Goal: Information Seeking & Learning: Learn about a topic

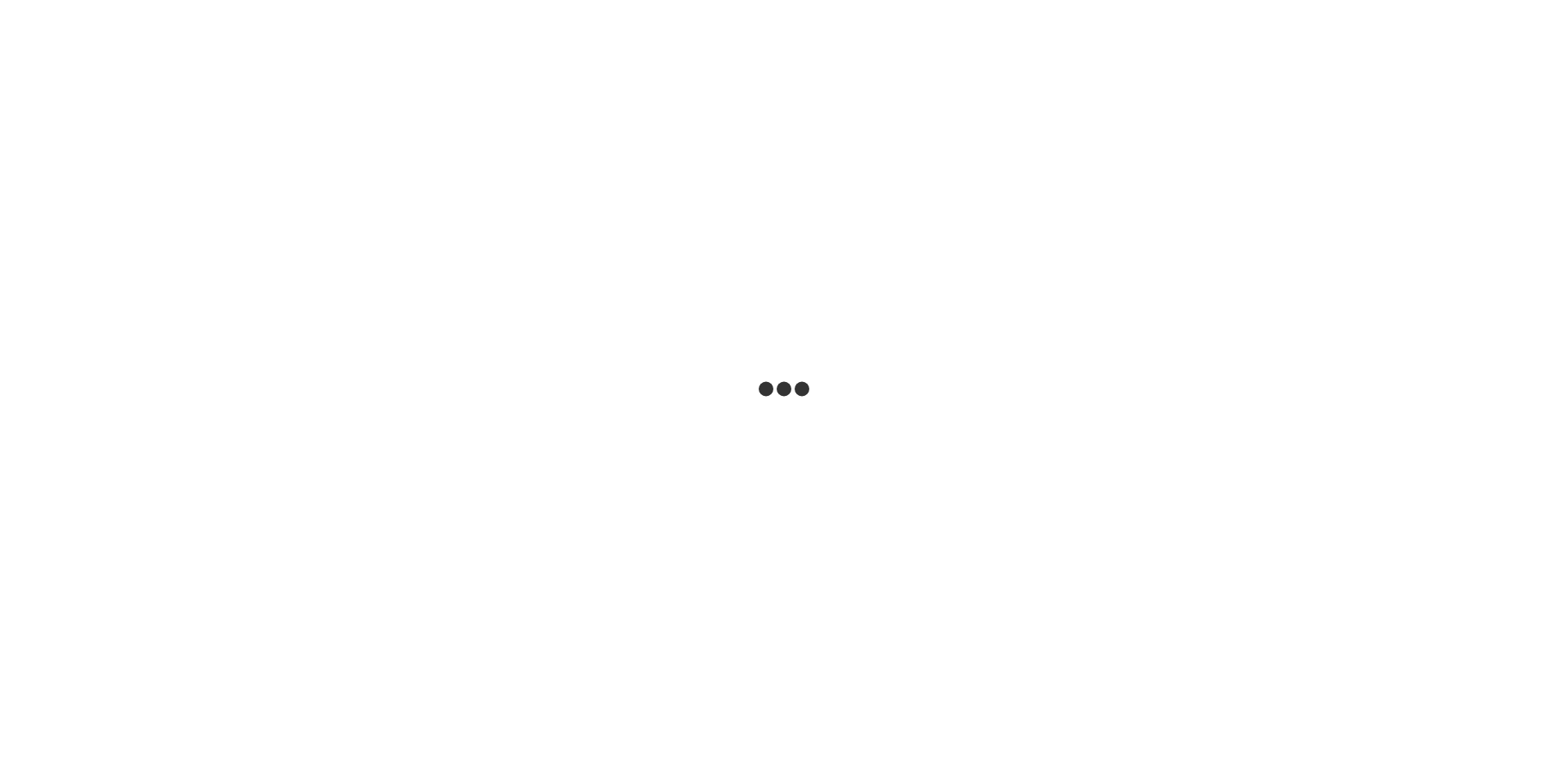
select select "***"
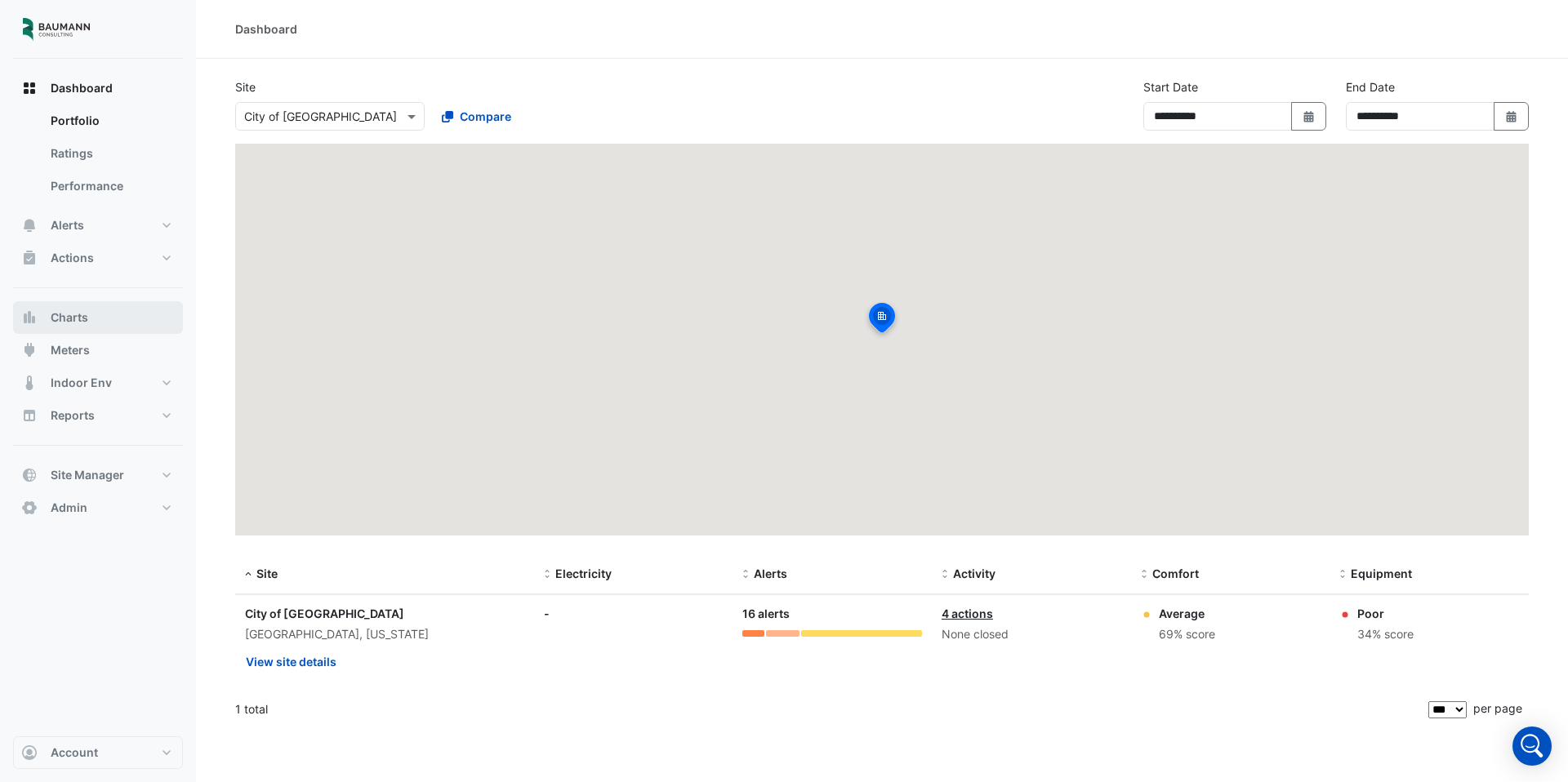
click at [114, 314] on button "Charts" at bounding box center [98, 317] width 169 height 33
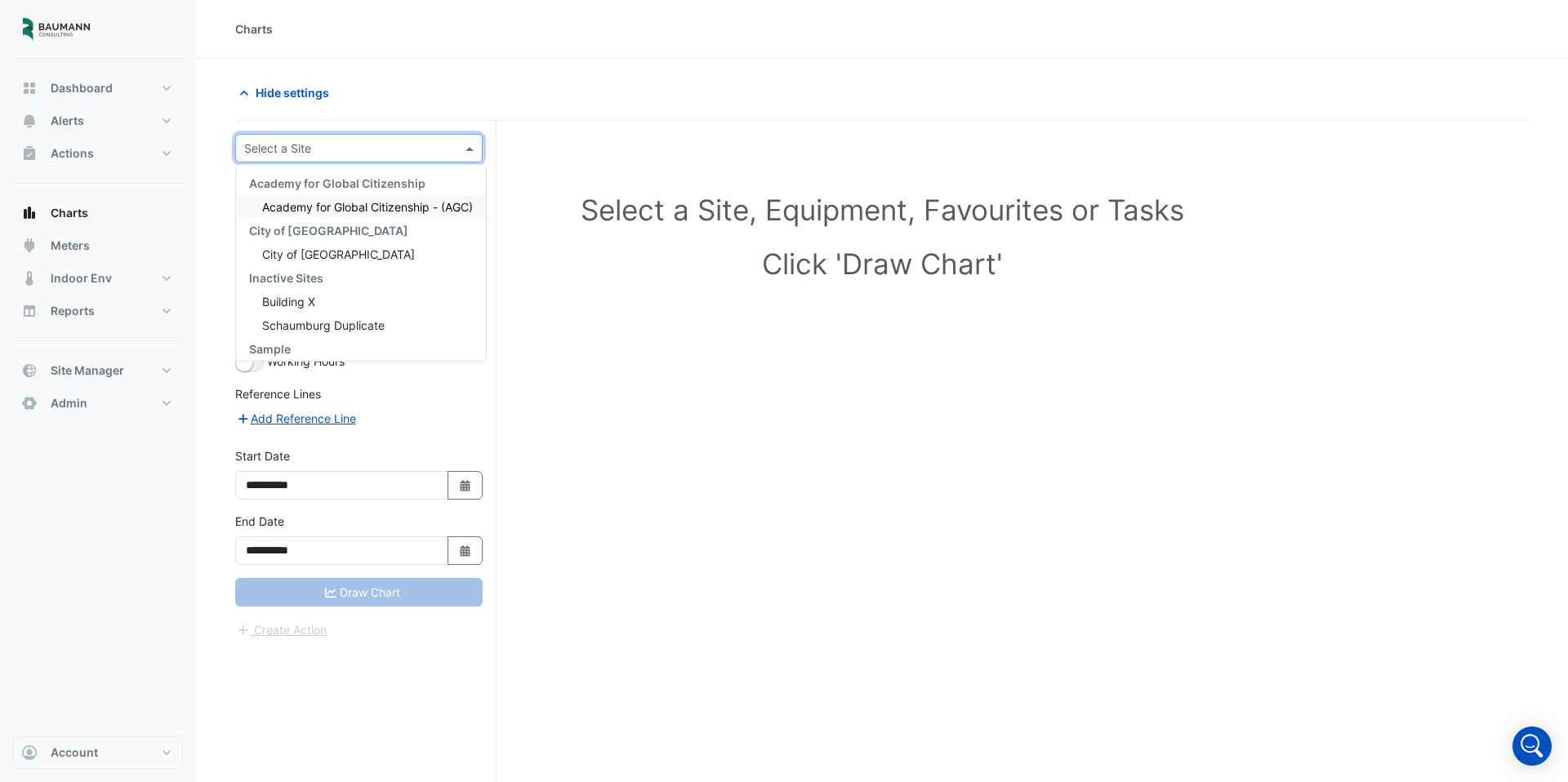
click at [323, 160] on div "Select a Site" at bounding box center [359, 148] width 247 height 29
click at [347, 253] on div "City of [GEOGRAPHIC_DATA]" at bounding box center [361, 251] width 250 height 24
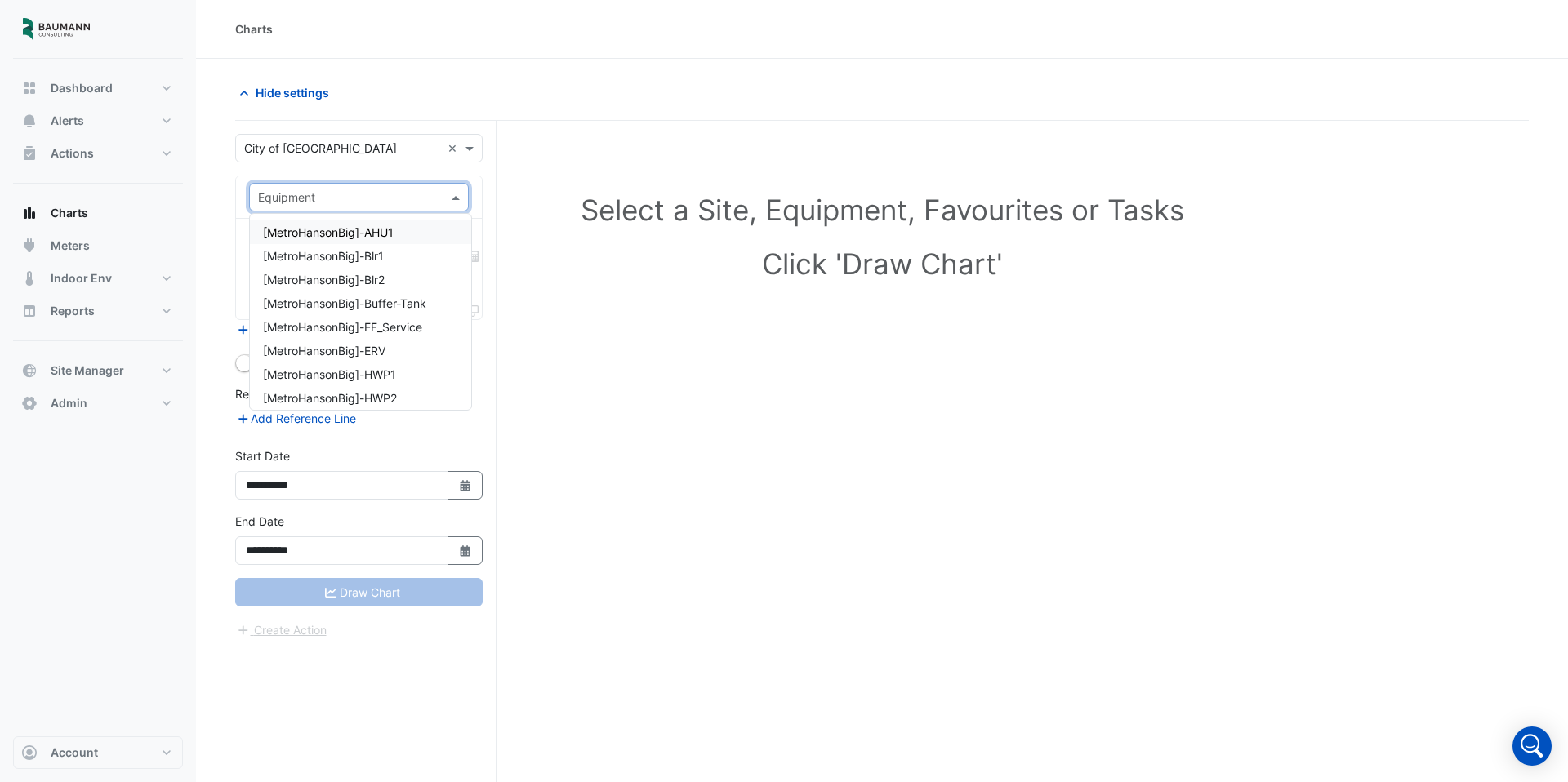
click at [379, 197] on input "text" at bounding box center [343, 197] width 169 height 17
click at [347, 259] on span "[PublicMarket]-AHU1" at bounding box center [319, 253] width 112 height 14
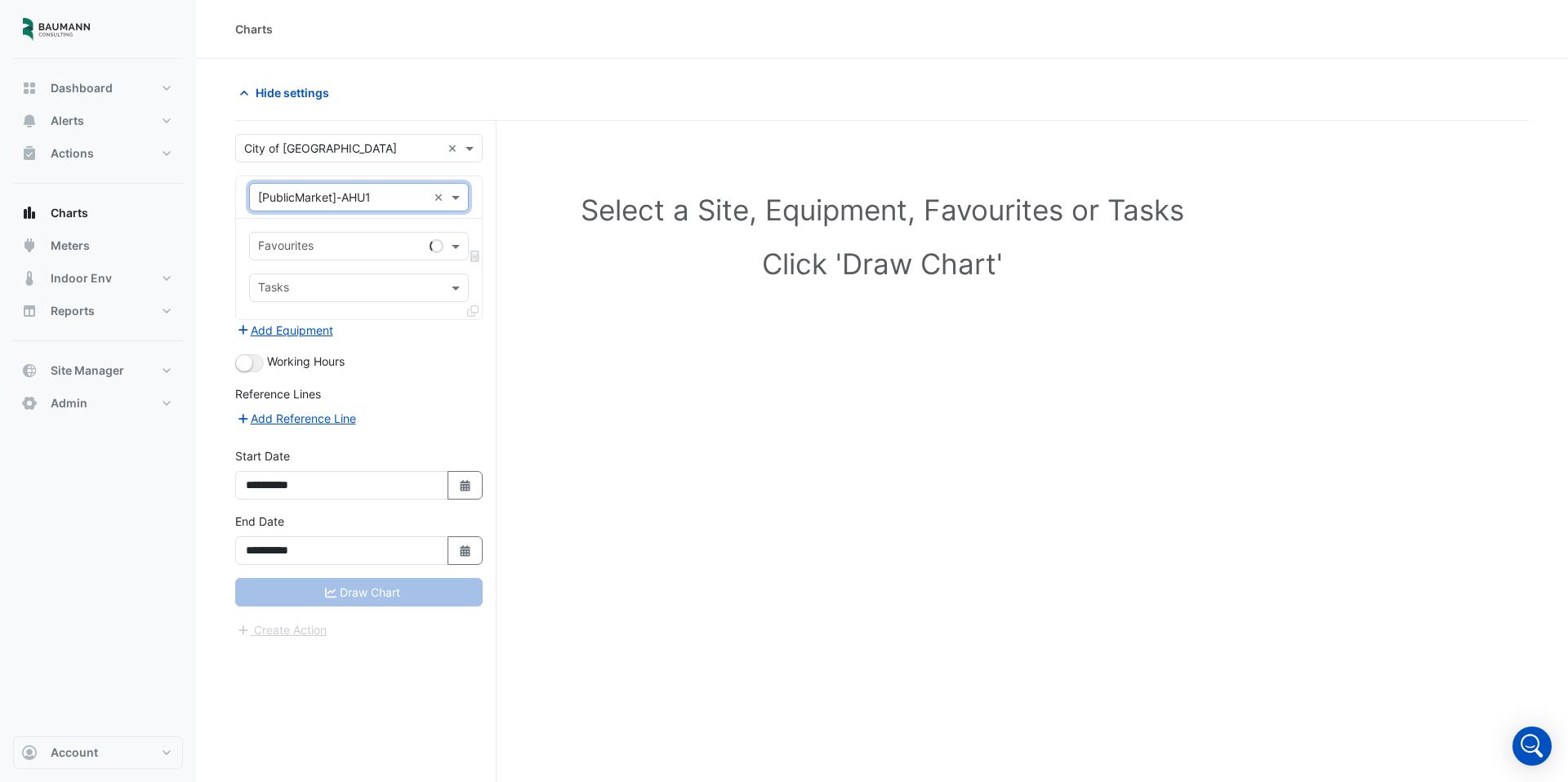
click at [360, 249] on input "text" at bounding box center [340, 247] width 164 height 17
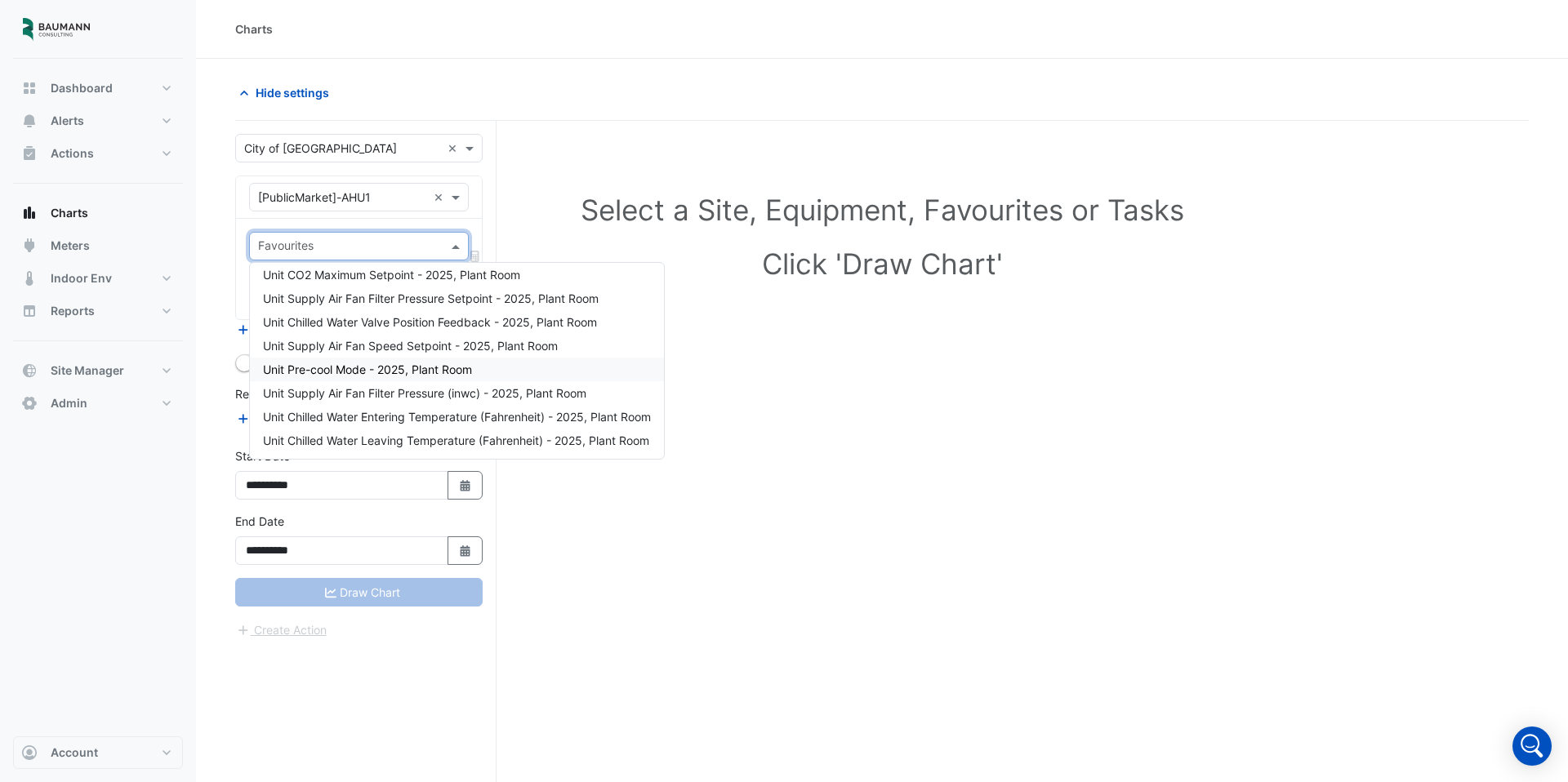
scroll to position [0, 0]
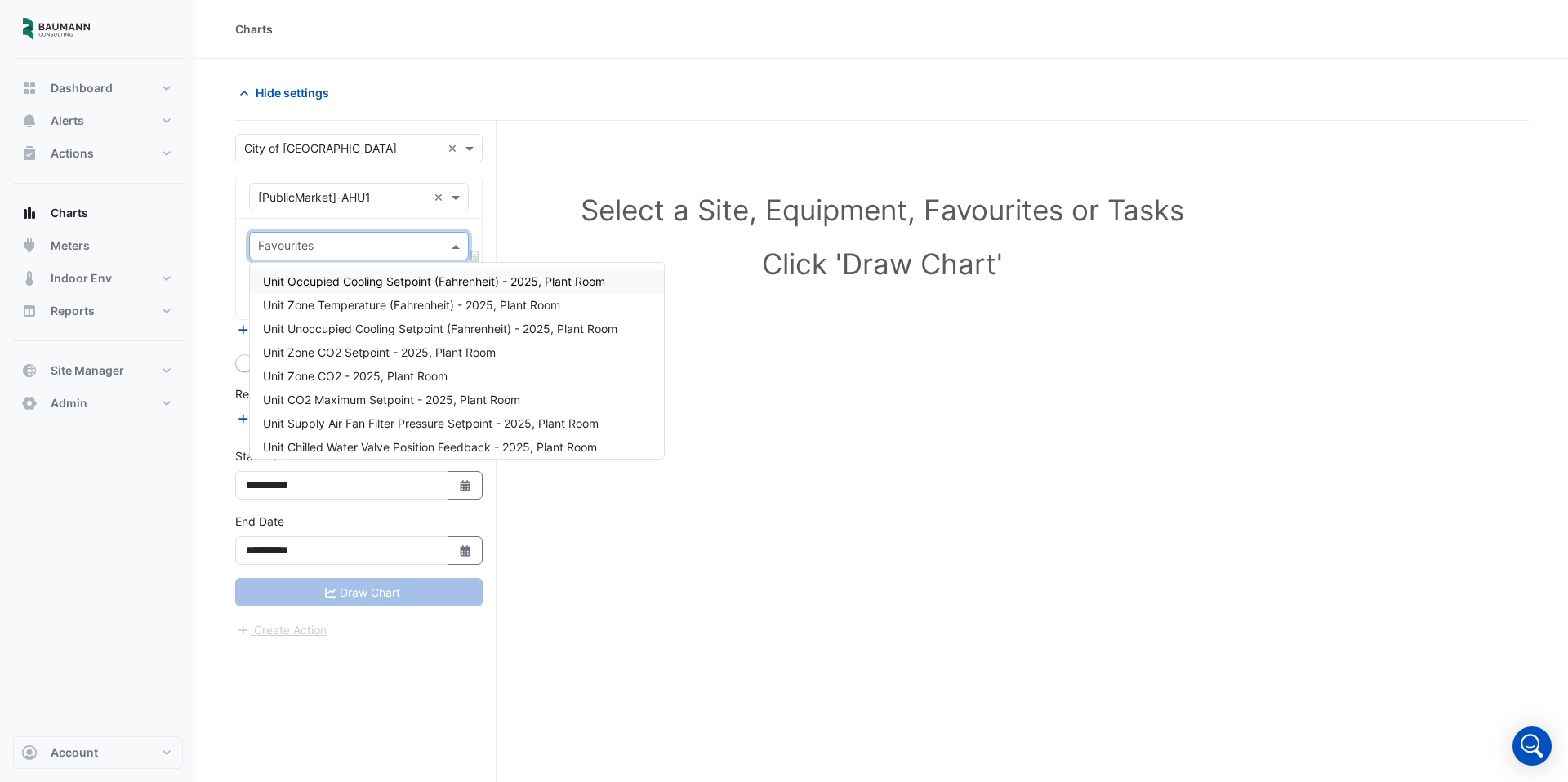
click at [482, 219] on div "Equipment × [PublicMarket]-AHU1 × Favourites Tasks" at bounding box center [359, 247] width 247 height 145
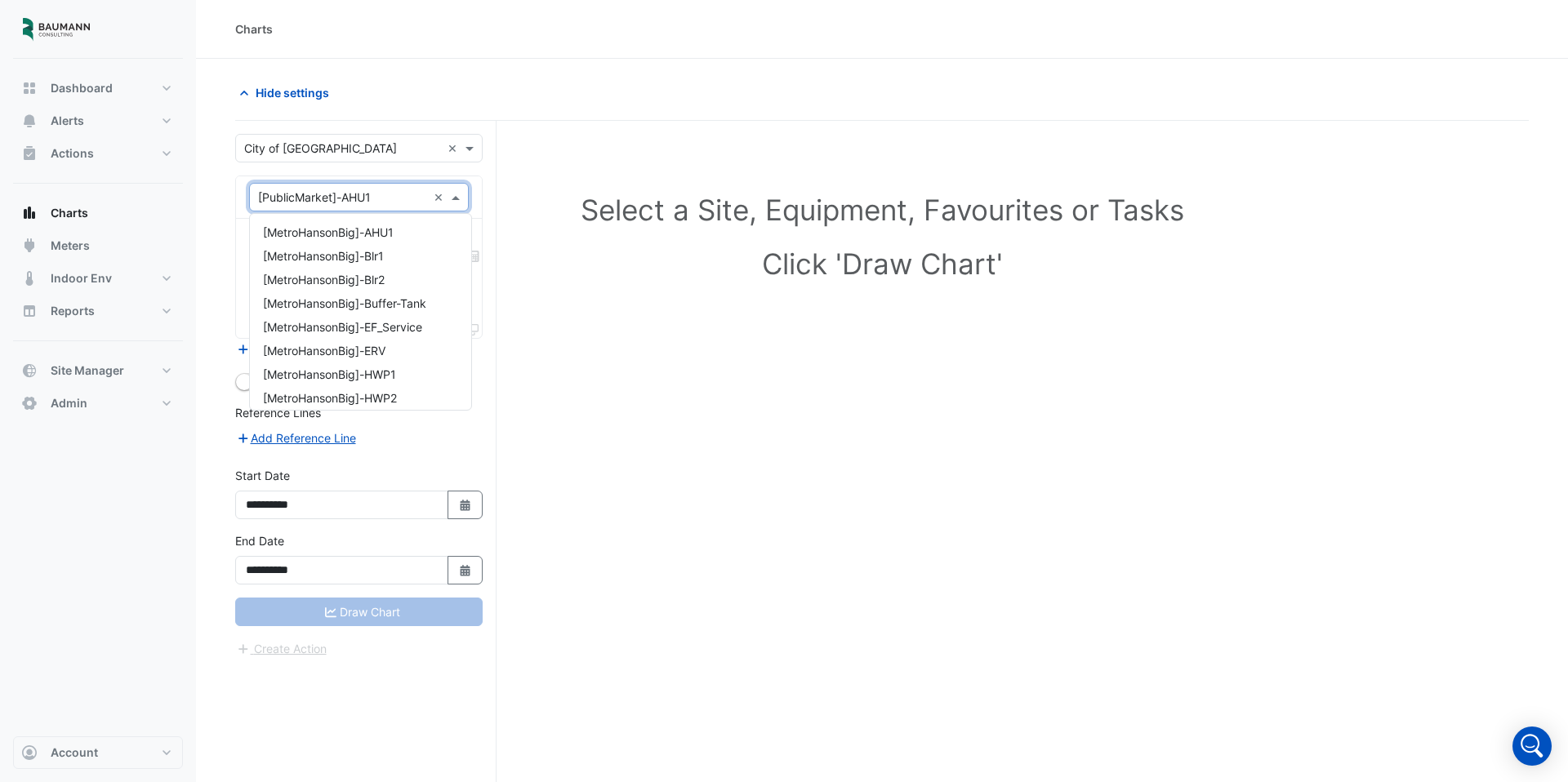
scroll to position [1712, 0]
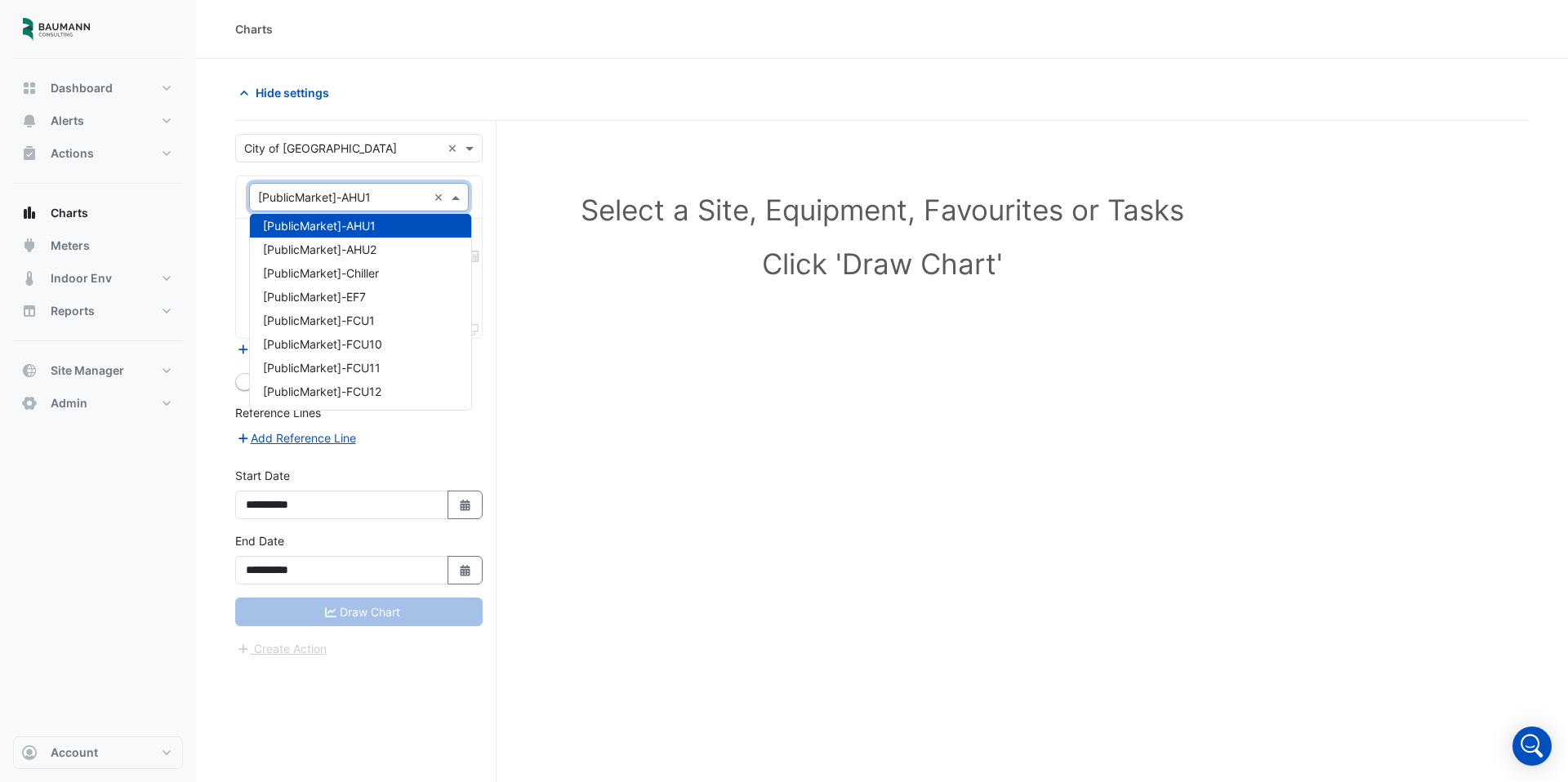
click at [388, 203] on input "text" at bounding box center [343, 197] width 169 height 17
click at [387, 272] on div "[PublicMarket]-Chiller" at bounding box center [360, 273] width 222 height 24
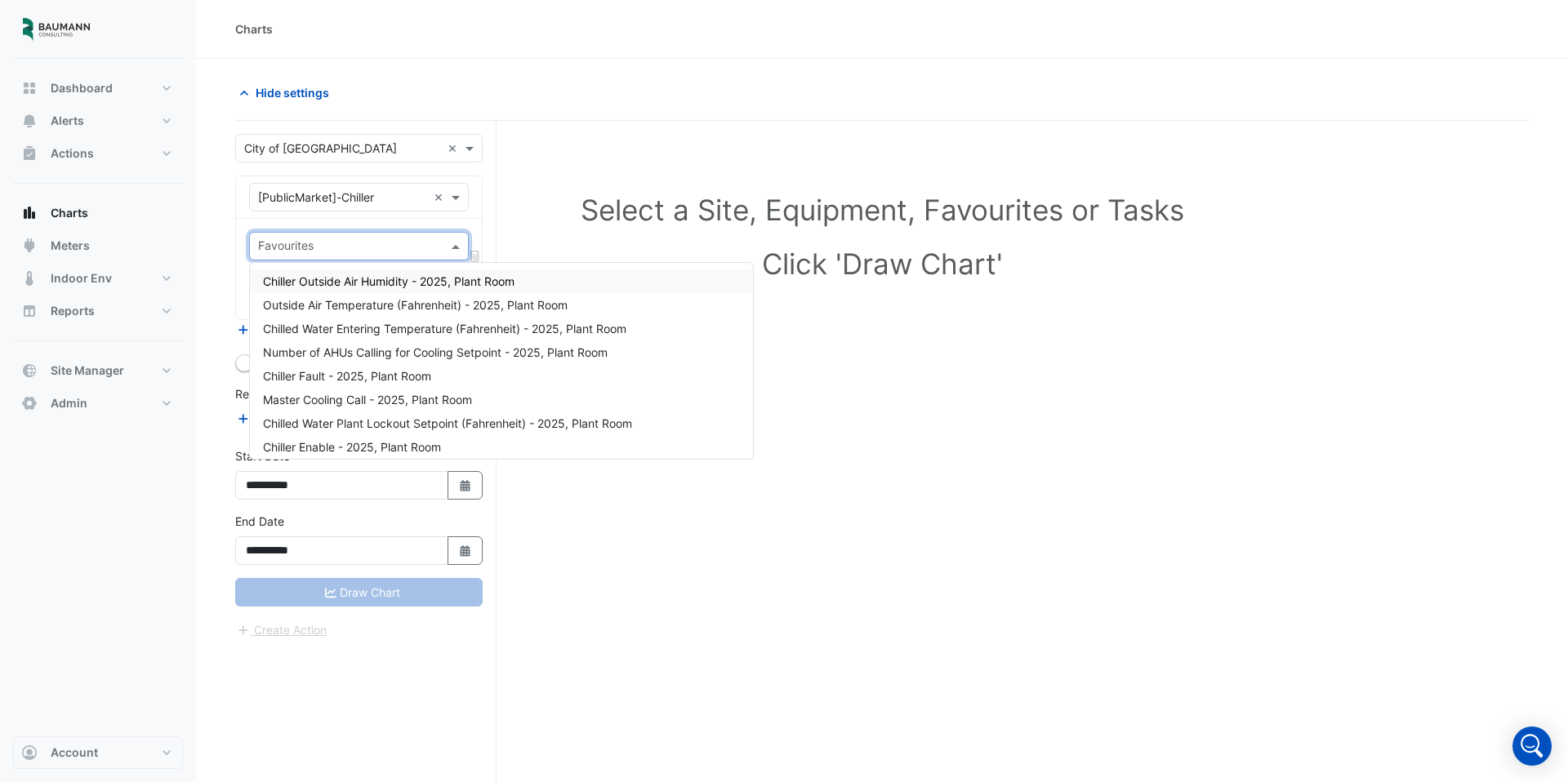
click at [375, 244] on input "text" at bounding box center [350, 247] width 183 height 17
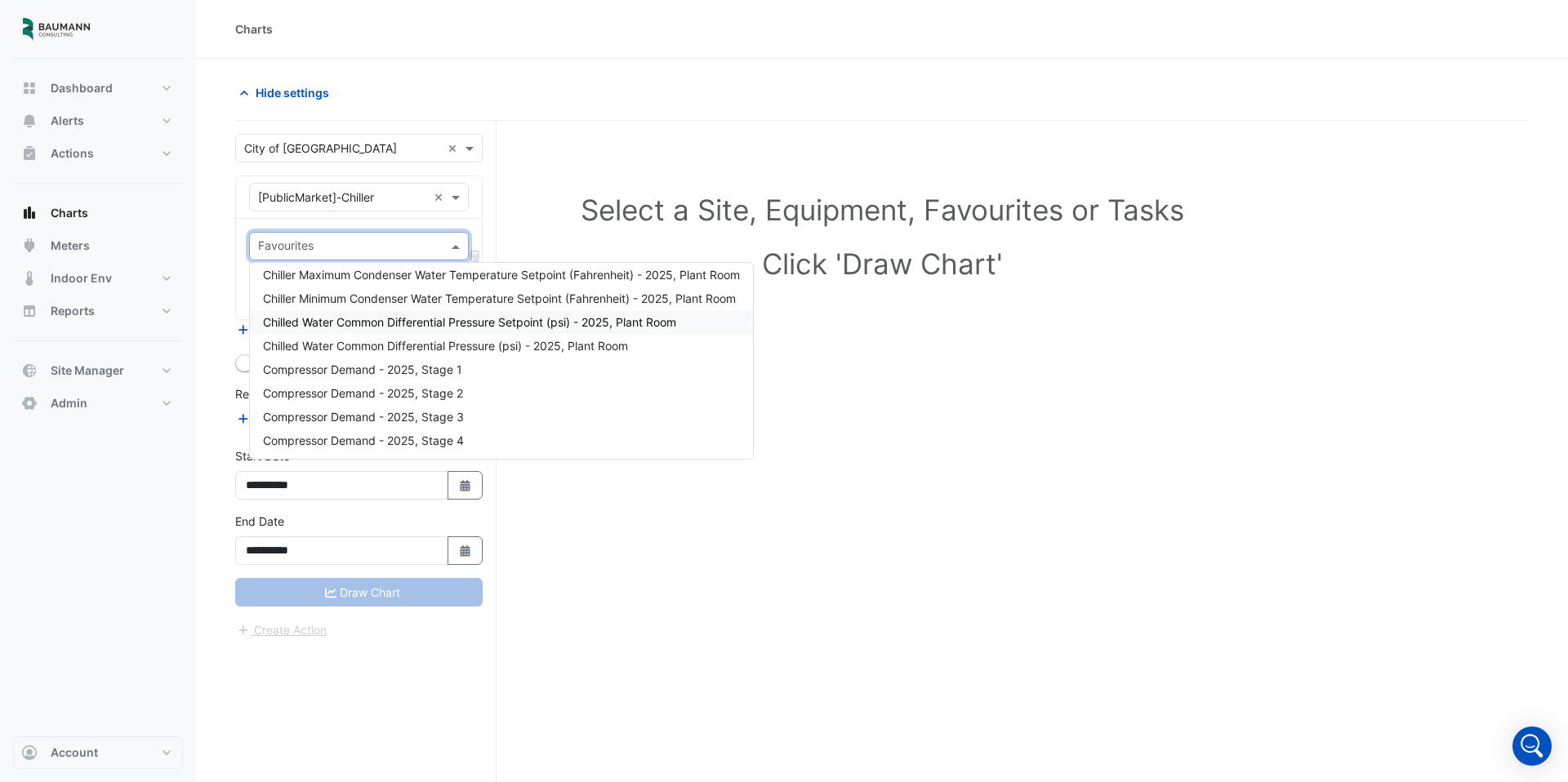
scroll to position [0, 0]
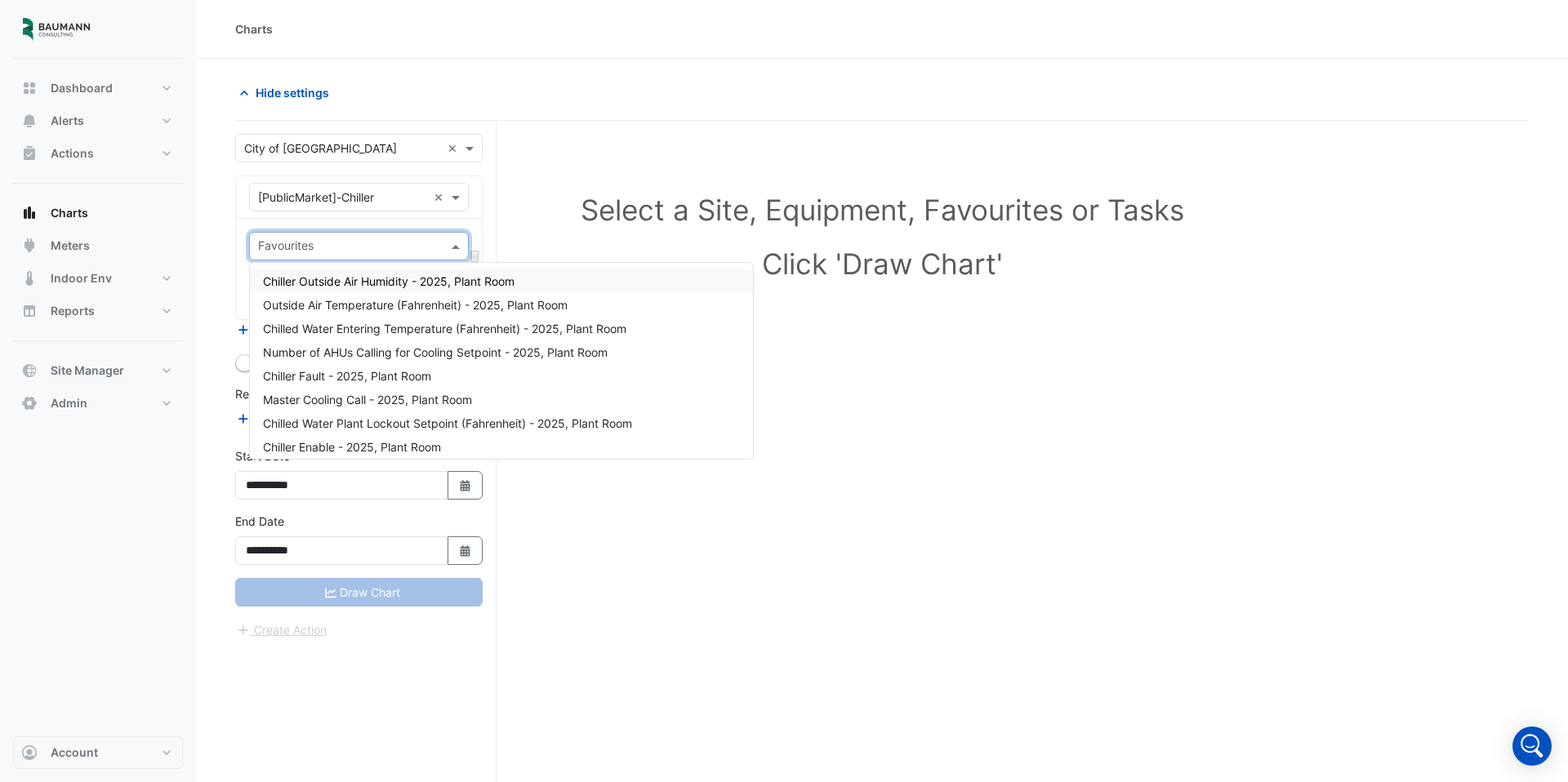
click at [491, 226] on div "**********" at bounding box center [365, 483] width 261 height 723
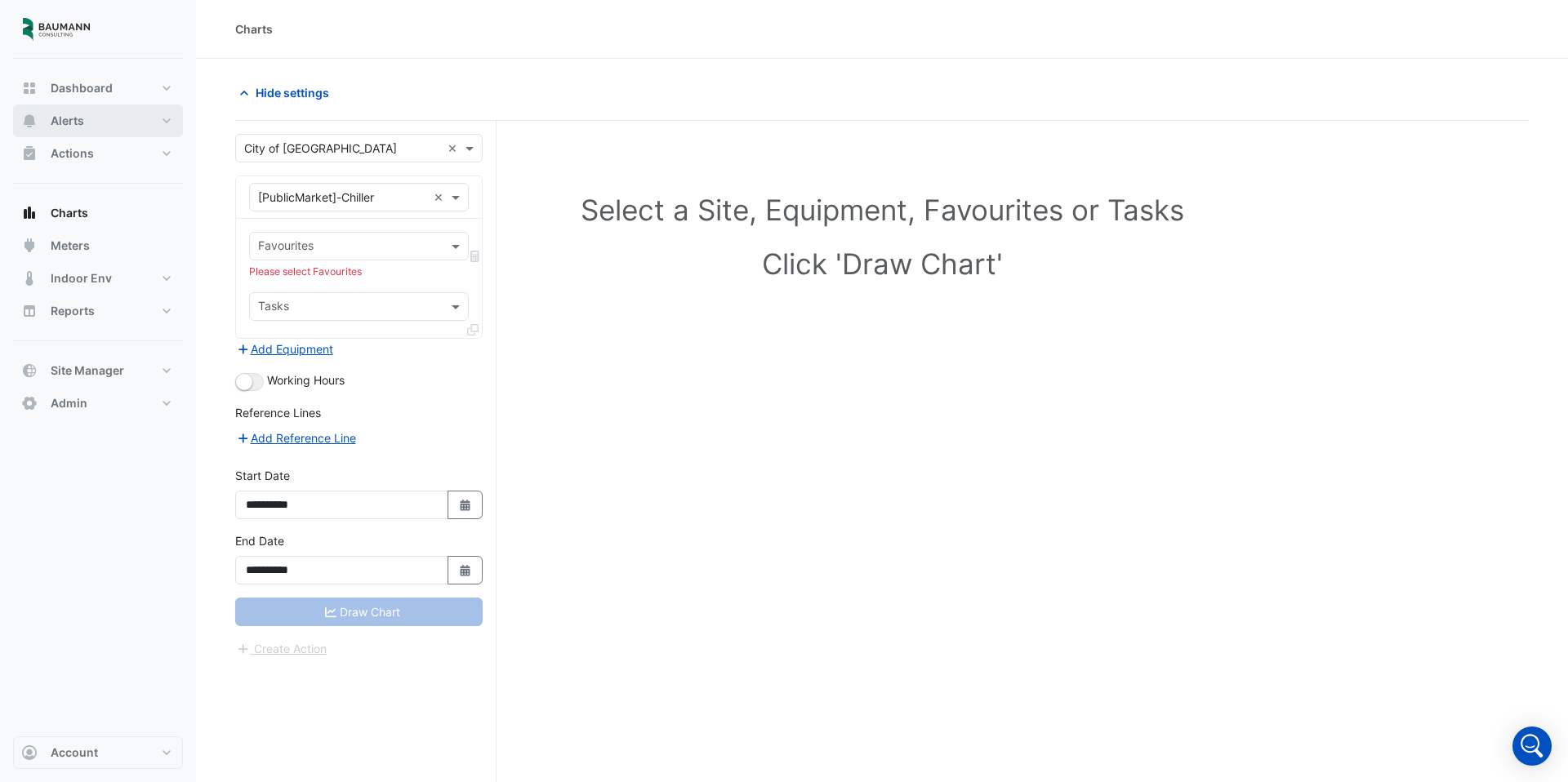
click at [90, 130] on button "Alerts" at bounding box center [98, 120] width 169 height 33
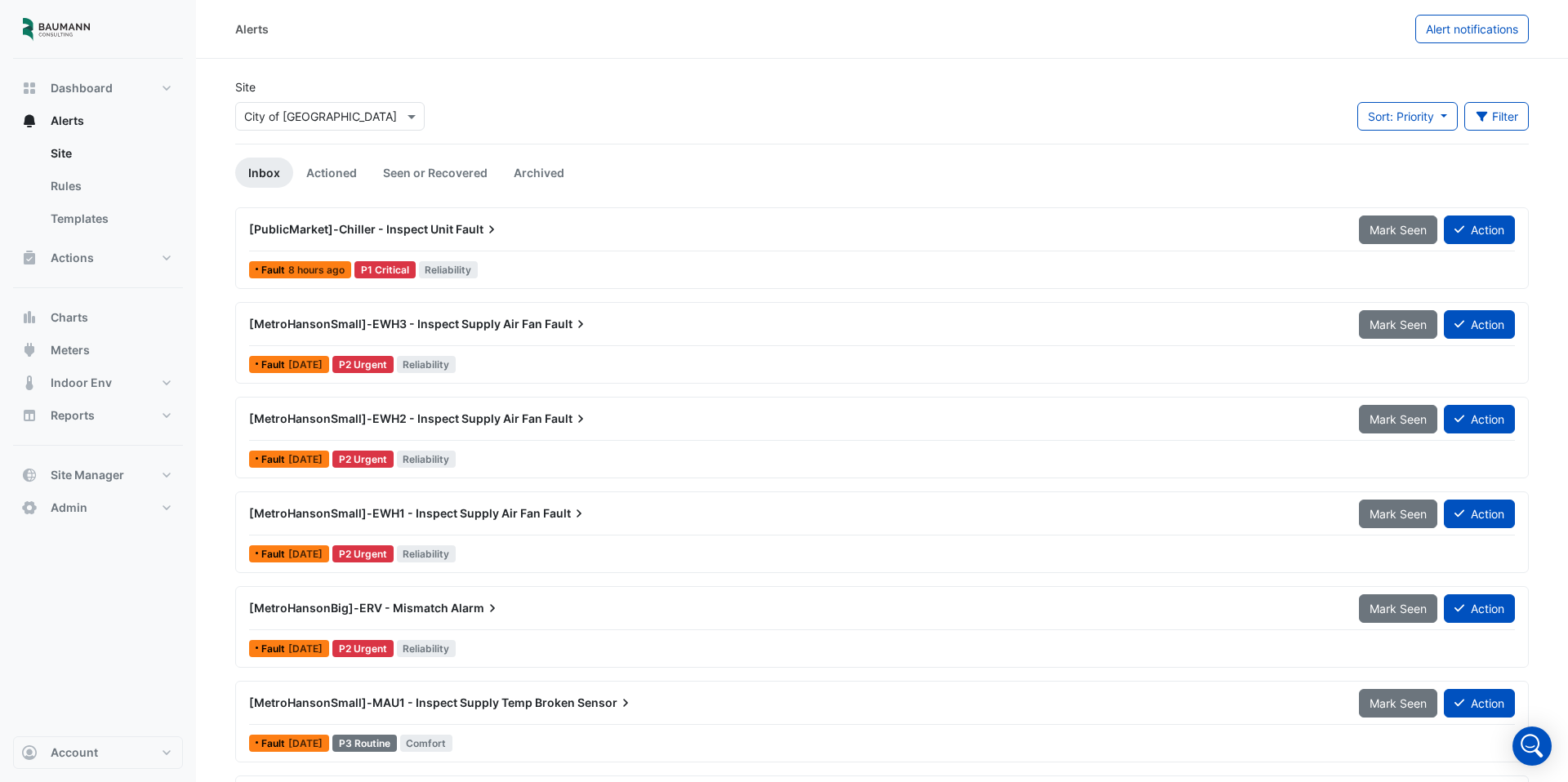
click at [536, 232] on div "[PublicMarket]-Chiller - Inspect Unit Fault" at bounding box center [794, 229] width 1090 height 17
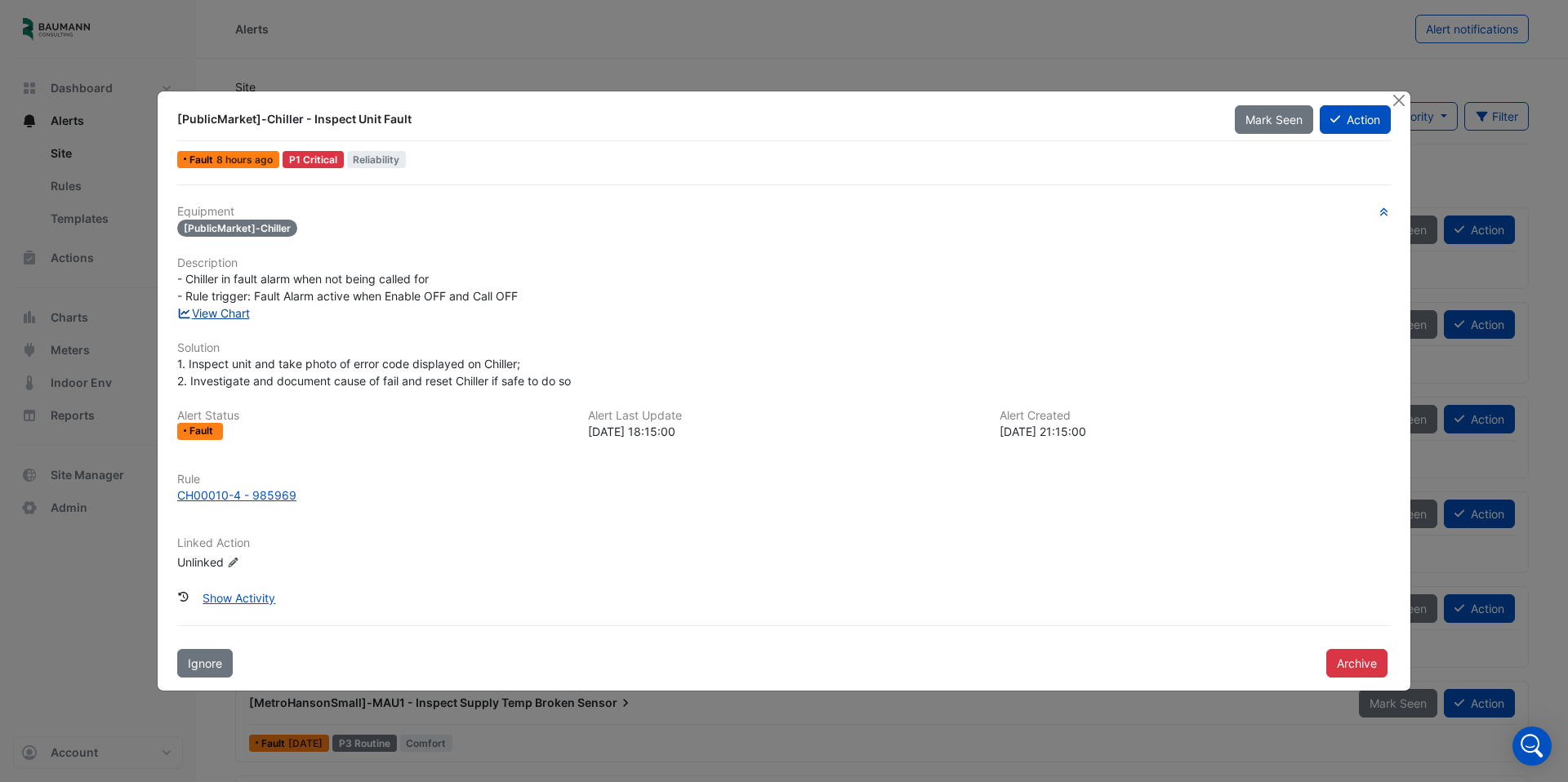
click at [250, 320] on link "View Chart" at bounding box center [214, 313] width 73 height 14
click at [1402, 102] on button "Close" at bounding box center [1398, 99] width 17 height 17
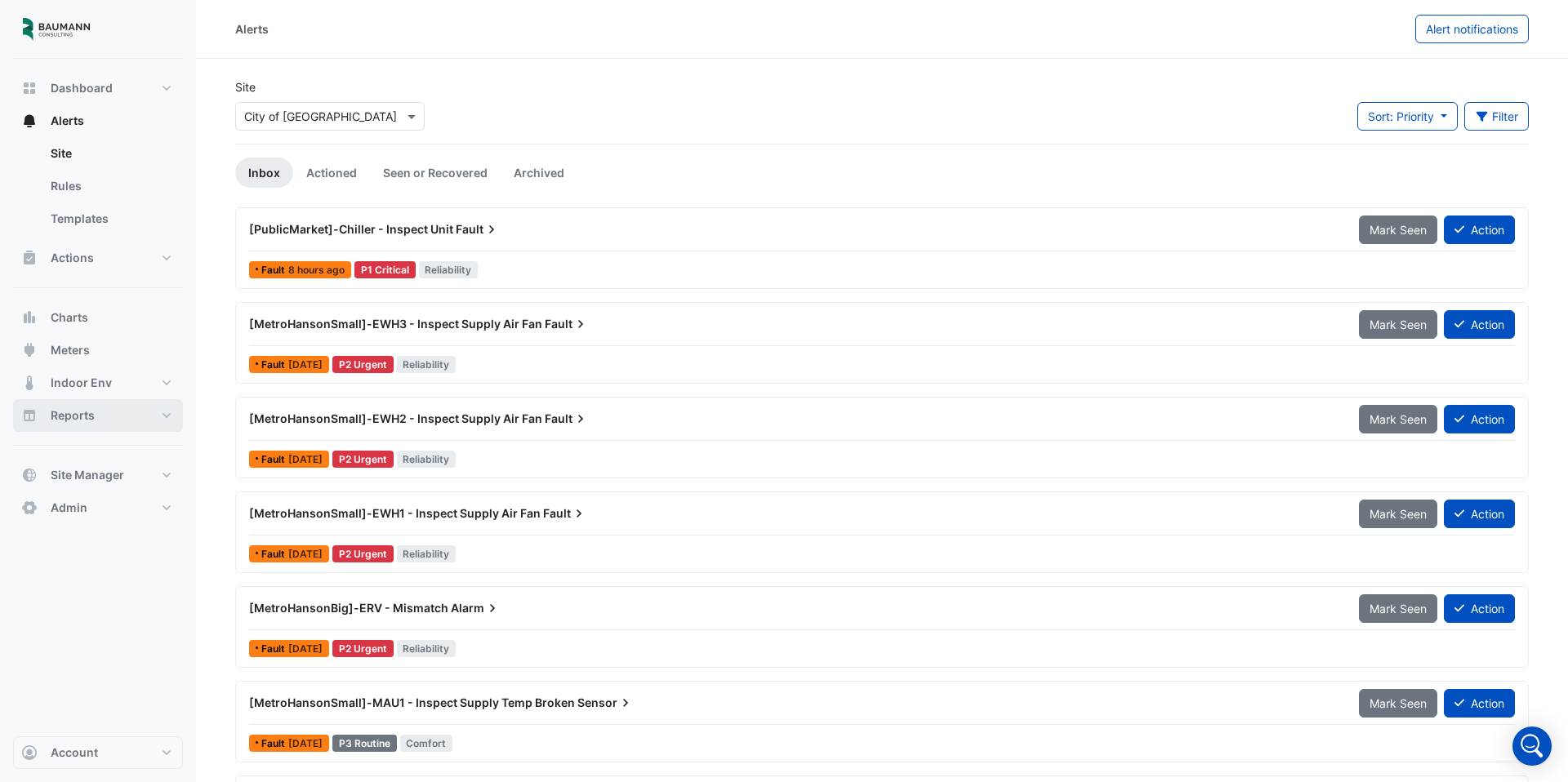
click at [126, 423] on button "Reports" at bounding box center [98, 415] width 169 height 33
select select "***"
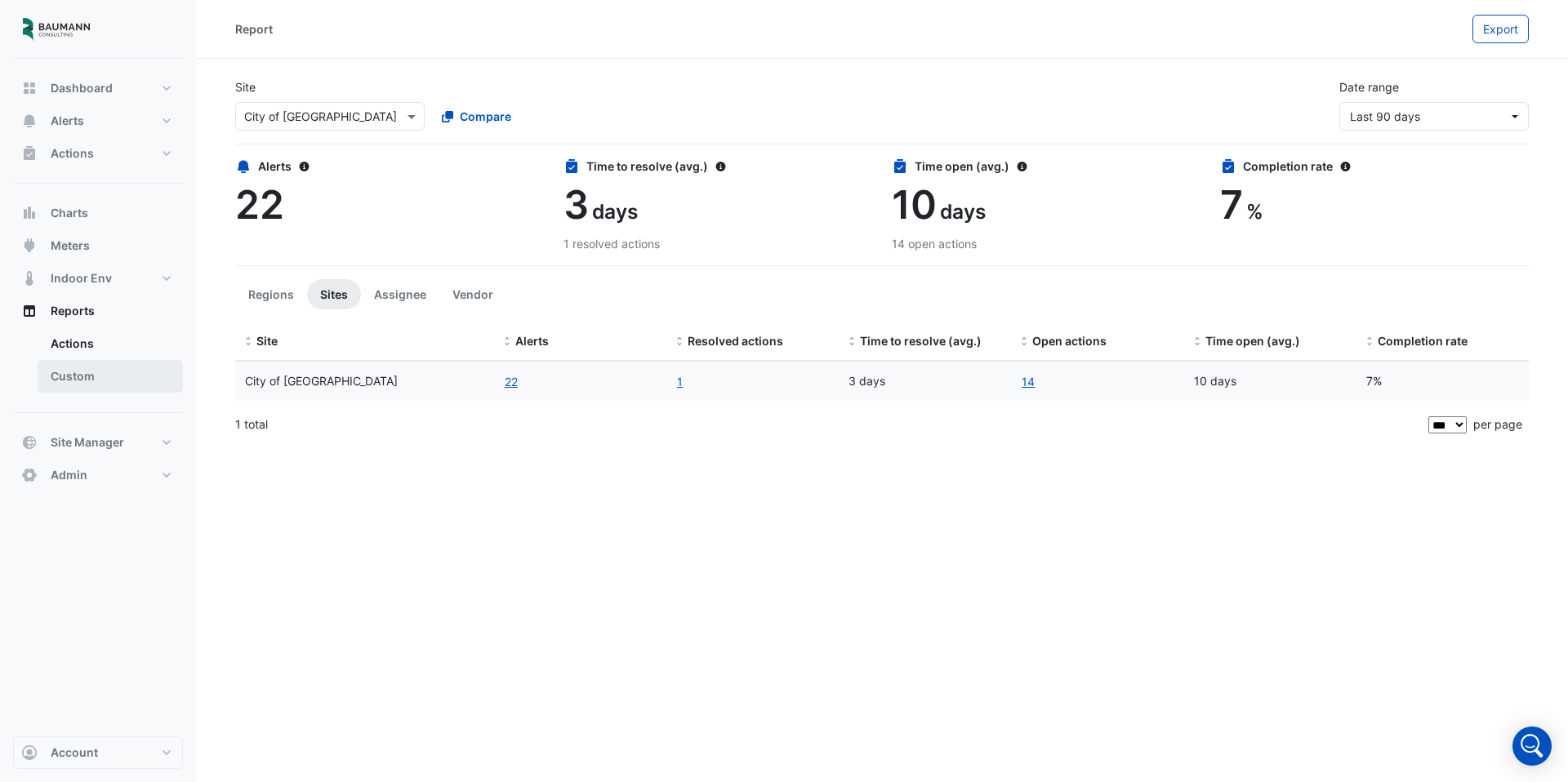
click at [122, 391] on link "Custom" at bounding box center [110, 376] width 146 height 33
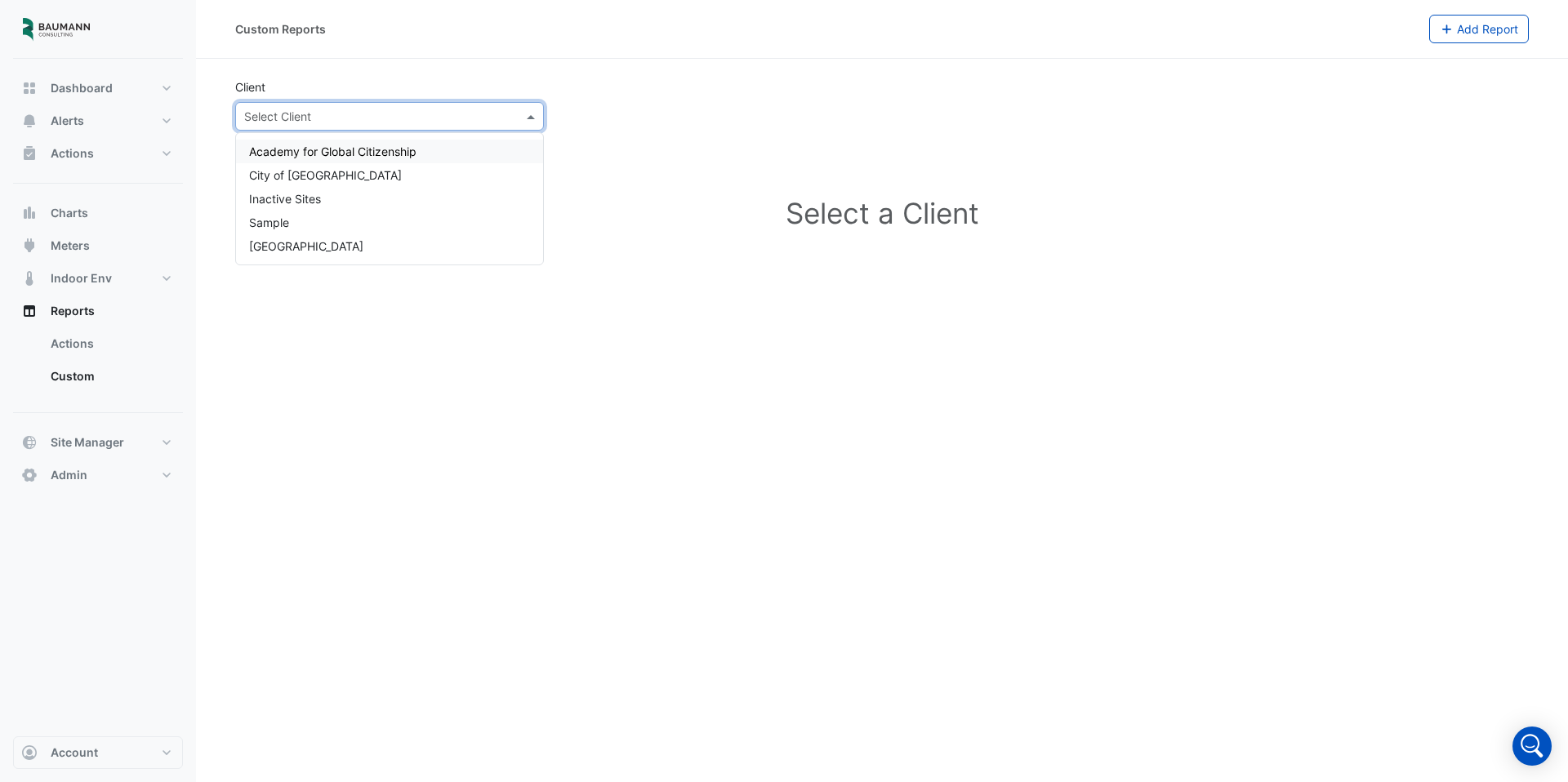
click at [397, 124] on div "Select Client" at bounding box center [376, 115] width 280 height 17
click at [370, 169] on div "City of [GEOGRAPHIC_DATA]" at bounding box center [390, 175] width 307 height 24
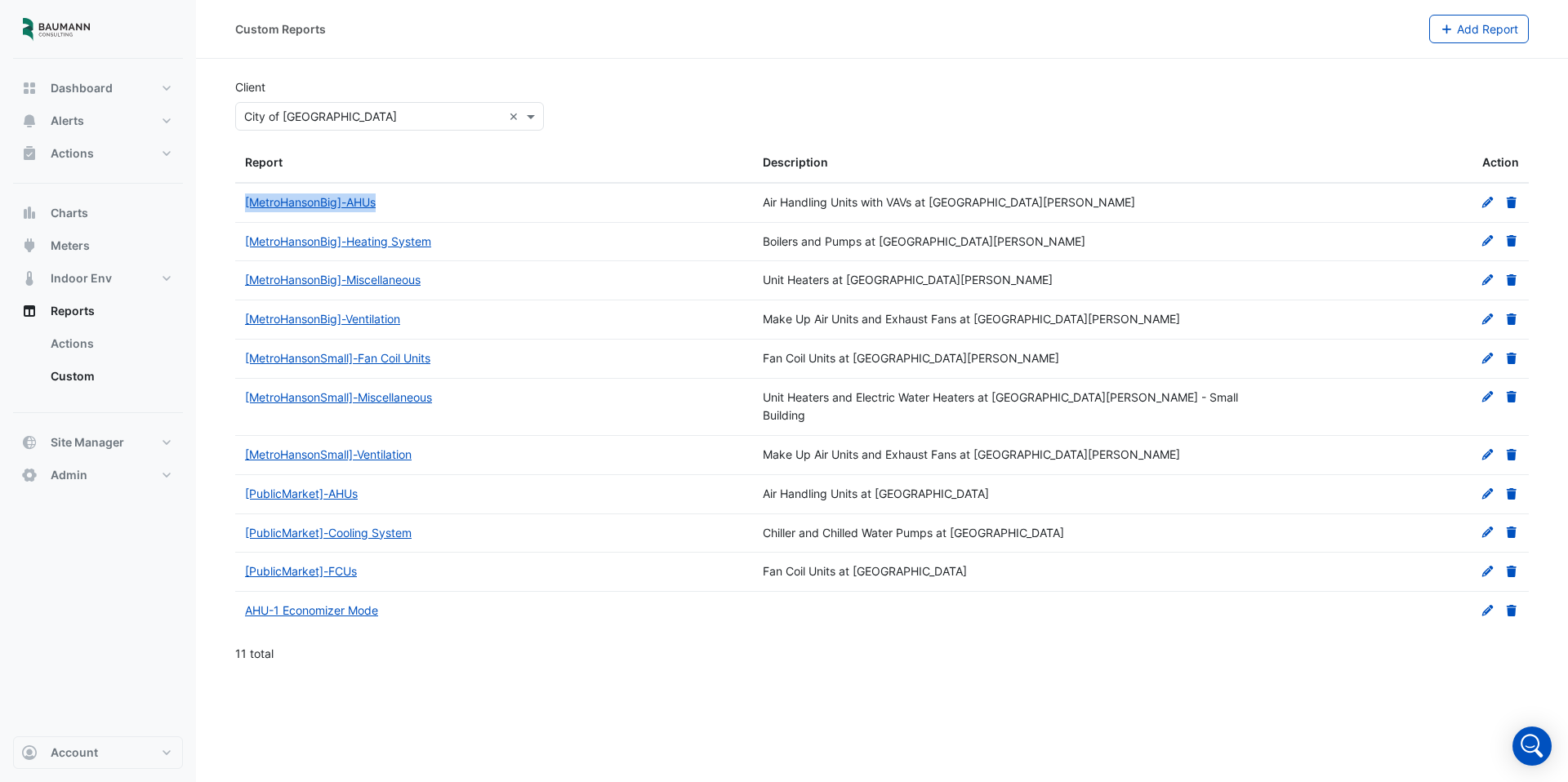
drag, startPoint x: 1112, startPoint y: 208, endPoint x: 758, endPoint y: 208, distance: 354.0
click at [758, 208] on datatable-body-cell "Air Handling Units with VAVs at Metro Hanson Rd - Big Building" at bounding box center [1012, 203] width 518 height 38
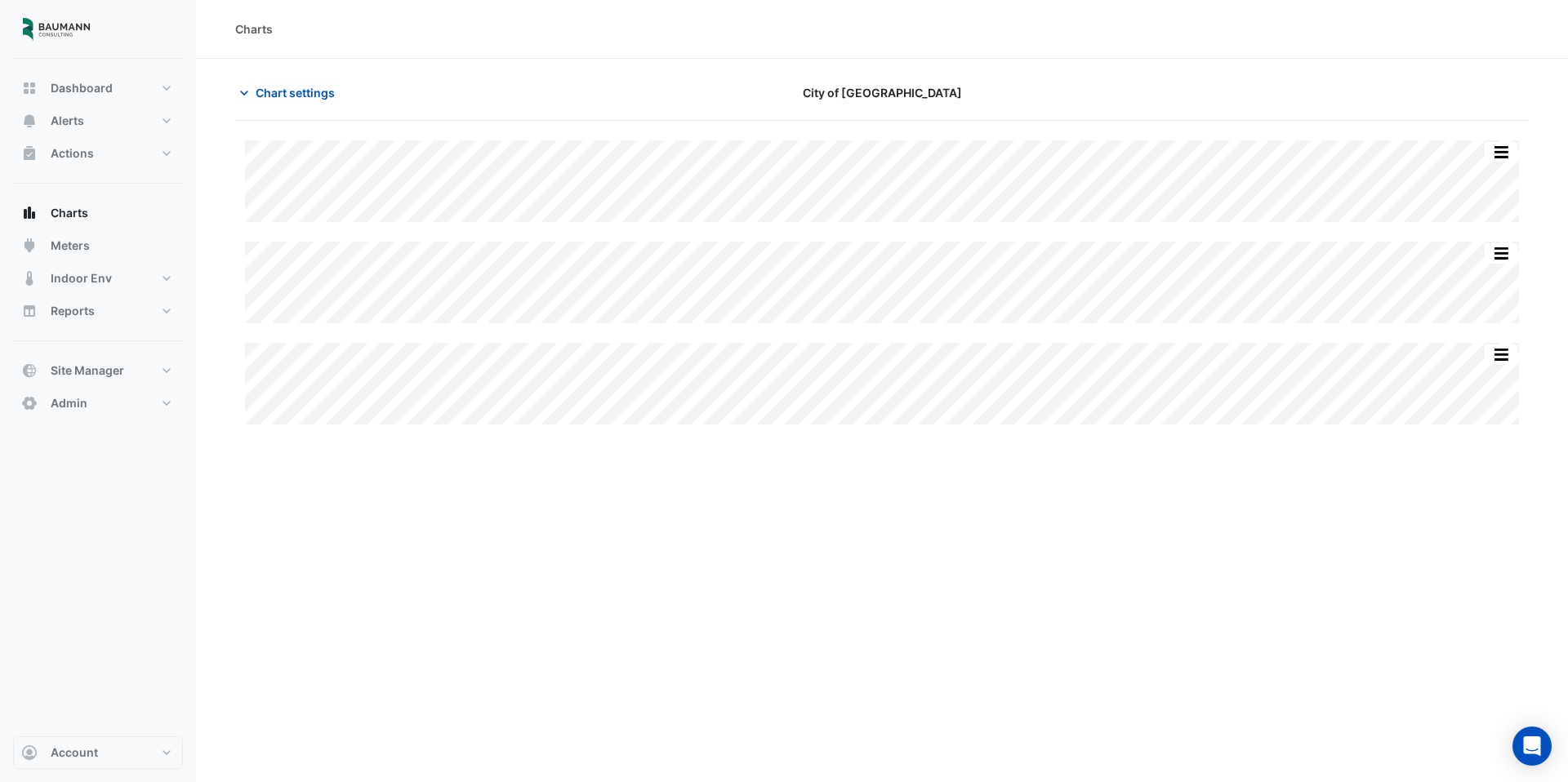
click at [975, 324] on div "Split All Split None Print Save as JPEG Save as PNG Pivot Data Table Export CSV…" at bounding box center [882, 283] width 1293 height 284
click at [1502, 143] on button "button" at bounding box center [1500, 152] width 33 height 21
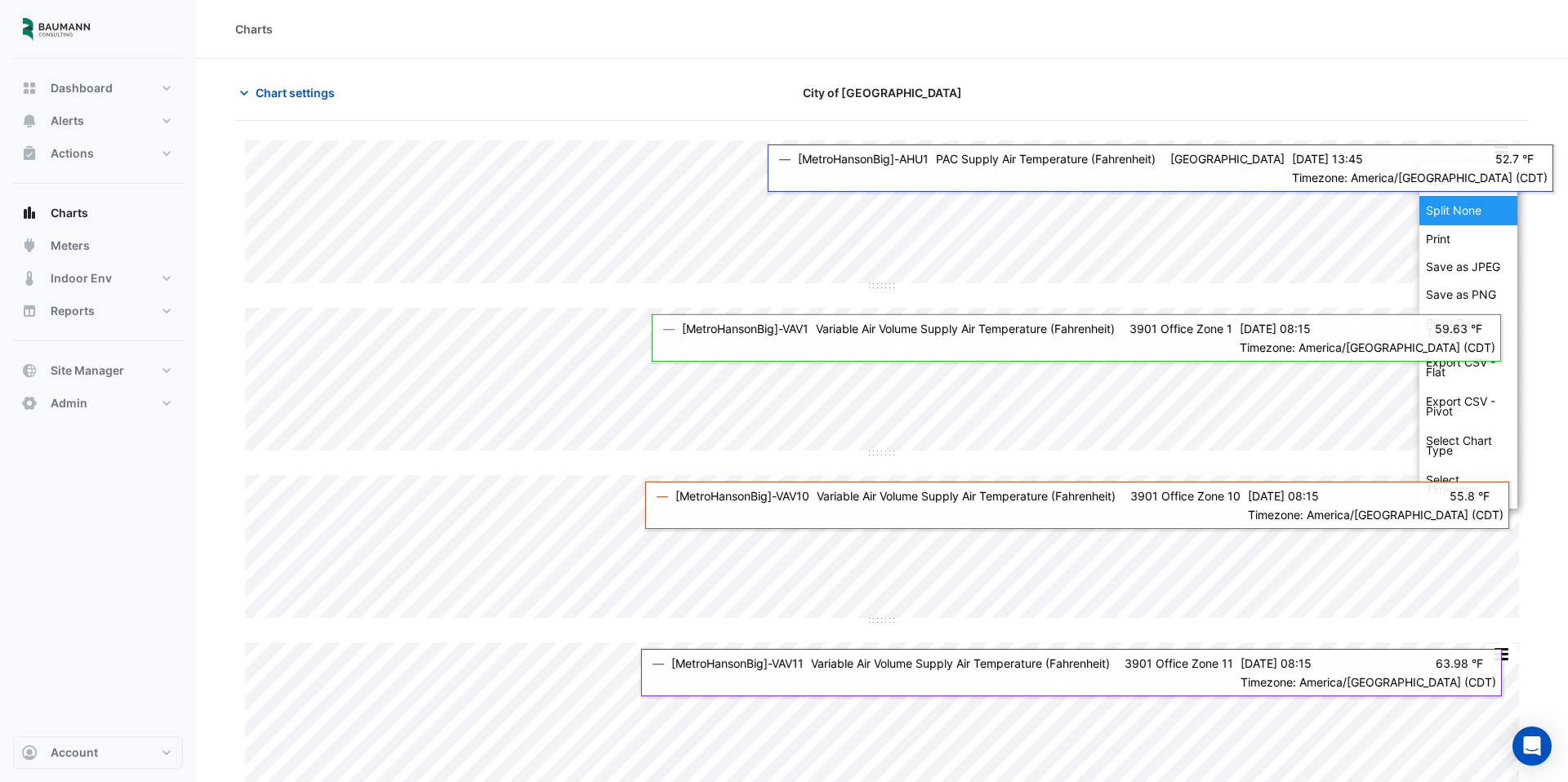
click at [1457, 202] on div "Split None" at bounding box center [1468, 211] width 98 height 30
